Goal: Check status: Check status

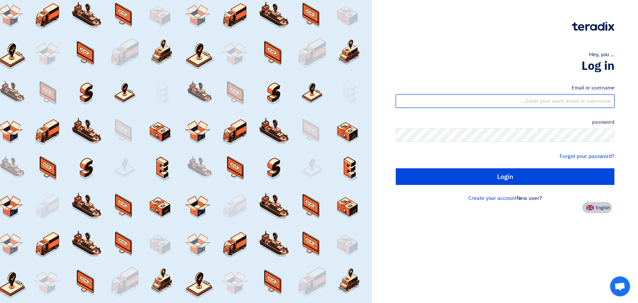
type input "[PERSON_NAME][EMAIL_ADDRESS][PERSON_NAME][DOMAIN_NAME]"
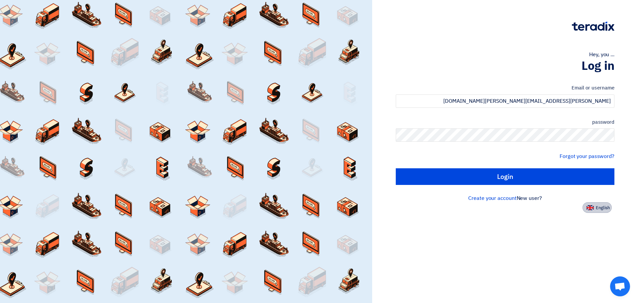
click at [602, 207] on font "English" at bounding box center [603, 207] width 14 height 6
type input "Sign in"
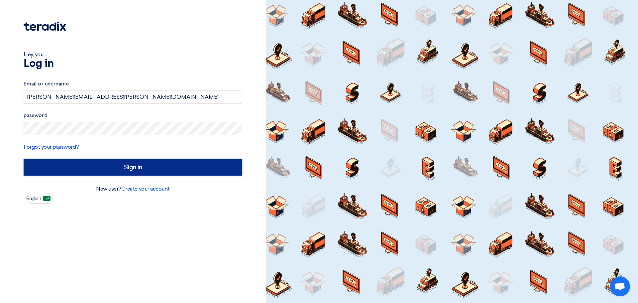
click at [132, 166] on input "Sign in" at bounding box center [133, 167] width 219 height 17
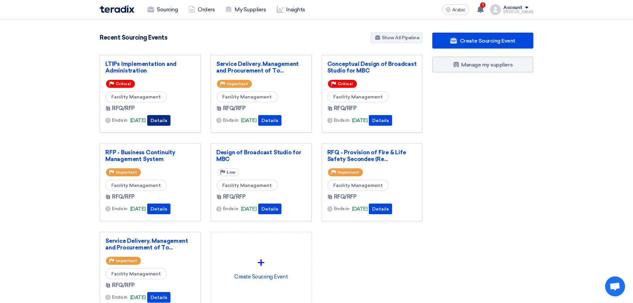
click at [167, 120] on font "Details" at bounding box center [159, 121] width 17 height 6
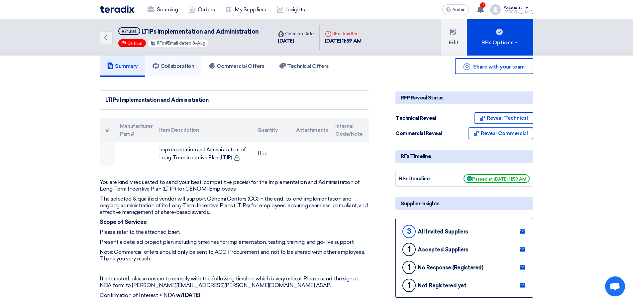
click at [179, 65] on font "Collaboration" at bounding box center [178, 66] width 34 height 6
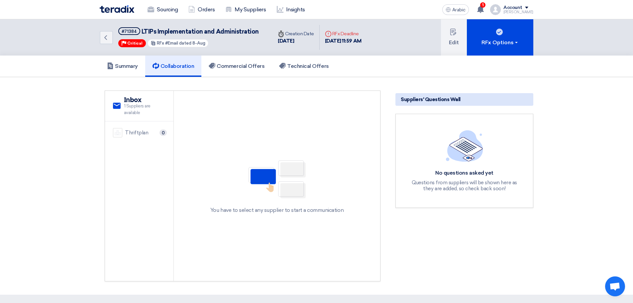
click at [119, 134] on img at bounding box center [117, 132] width 9 height 9
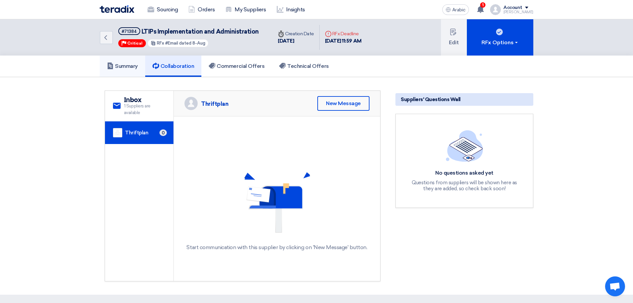
click at [123, 67] on font "Summary" at bounding box center [126, 66] width 23 height 6
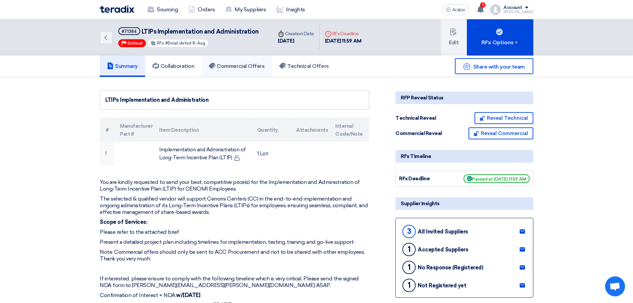
click at [251, 66] on font "Commercial Offers" at bounding box center [241, 66] width 48 height 6
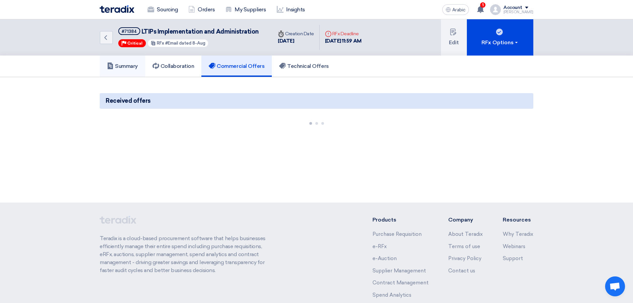
click at [123, 68] on font "Summary" at bounding box center [126, 66] width 23 height 6
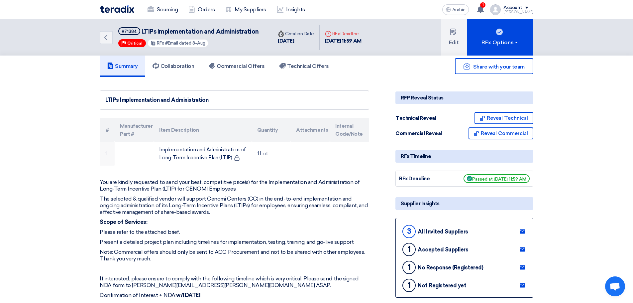
click at [115, 7] on img at bounding box center [117, 9] width 35 height 8
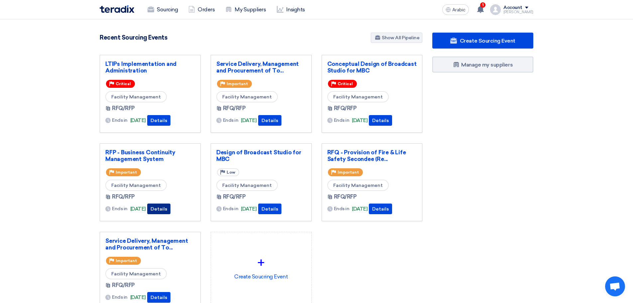
click at [167, 206] on font "Details" at bounding box center [159, 209] width 17 height 6
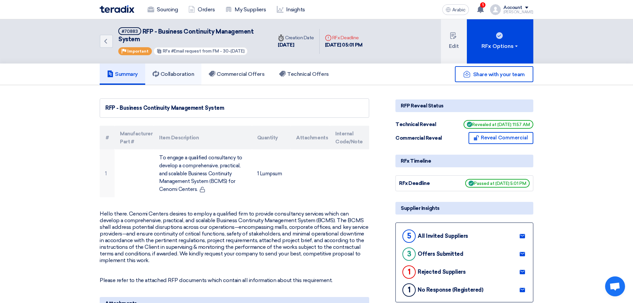
click at [175, 72] on font "Collaboration" at bounding box center [178, 74] width 34 height 6
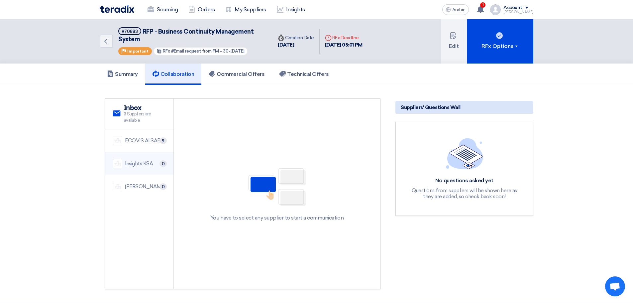
click at [137, 163] on div "Insights KSA" at bounding box center [139, 164] width 28 height 8
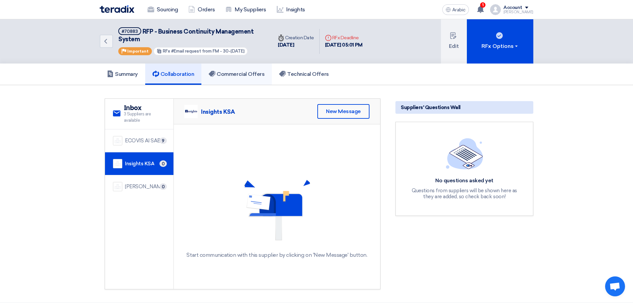
click at [250, 73] on font "Commercial Offers" at bounding box center [241, 74] width 48 height 6
